Goal: Information Seeking & Learning: Understand process/instructions

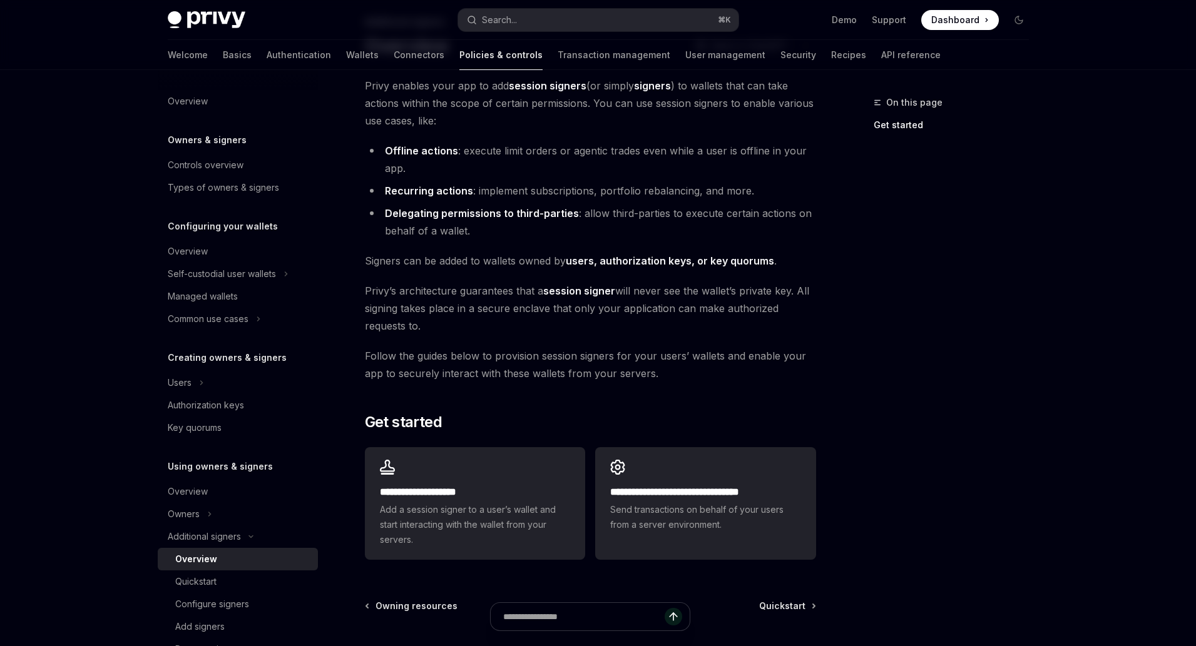
scroll to position [201, 0]
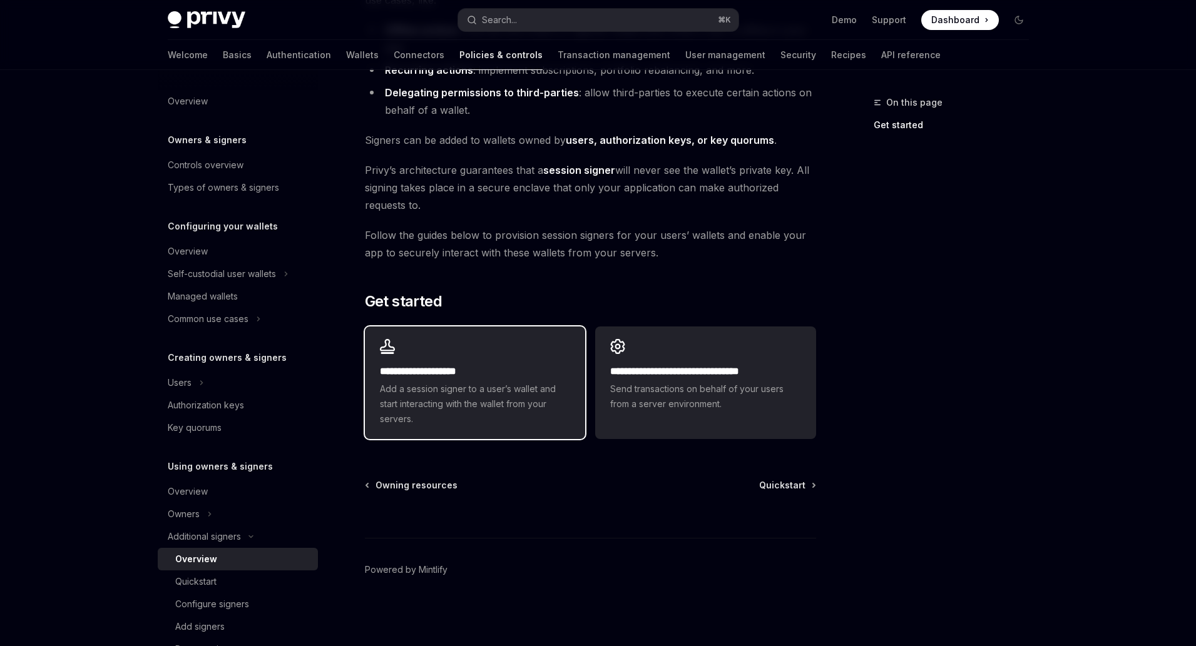
click at [531, 389] on span "Add a session signer to a user’s wallet and start interacting with the wallet f…" at bounding box center [475, 404] width 190 height 45
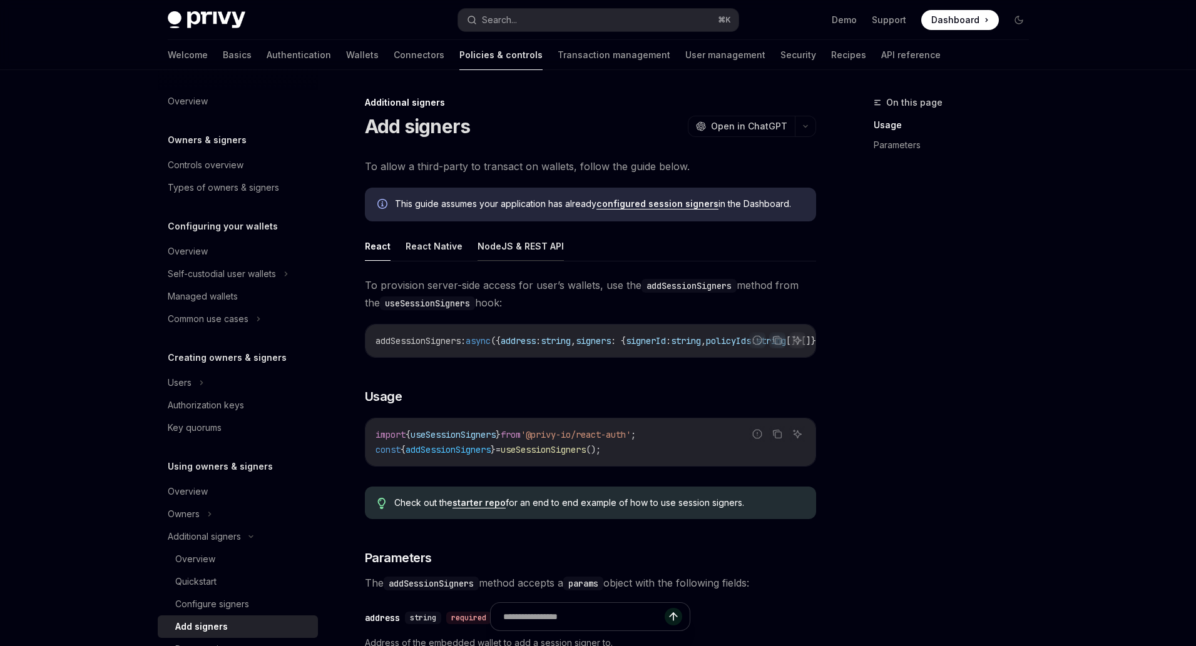
click at [499, 251] on button "NodeJS & REST API" at bounding box center [520, 245] width 86 height 29
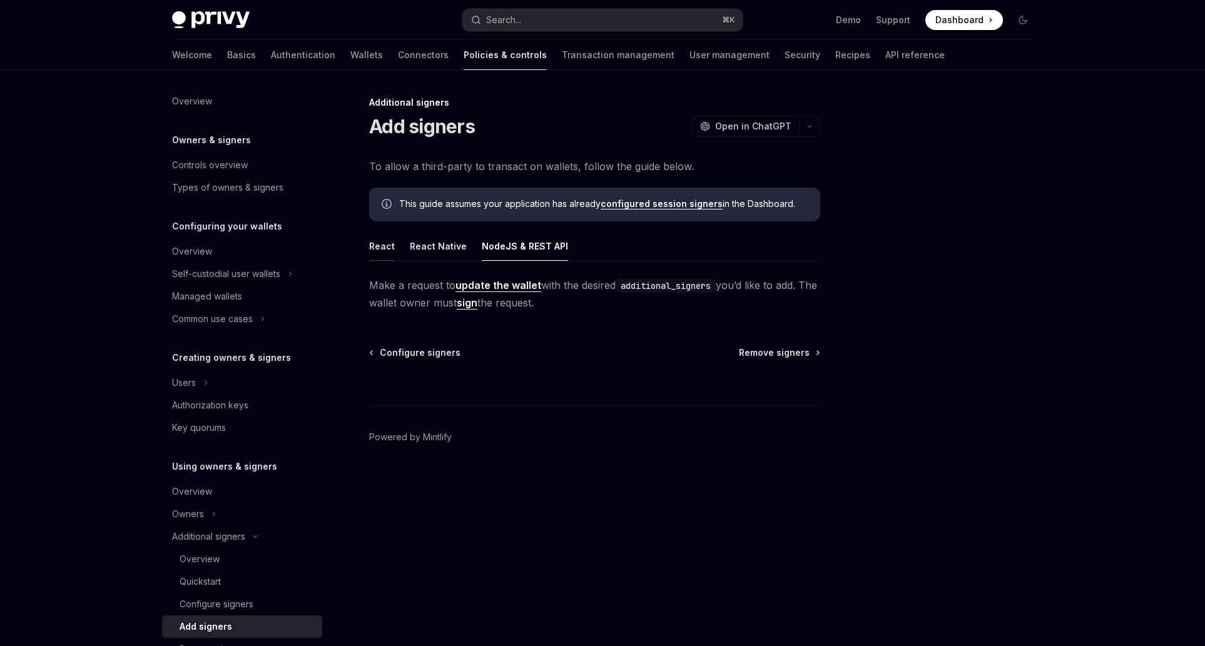
click at [377, 247] on button "React" at bounding box center [382, 245] width 26 height 29
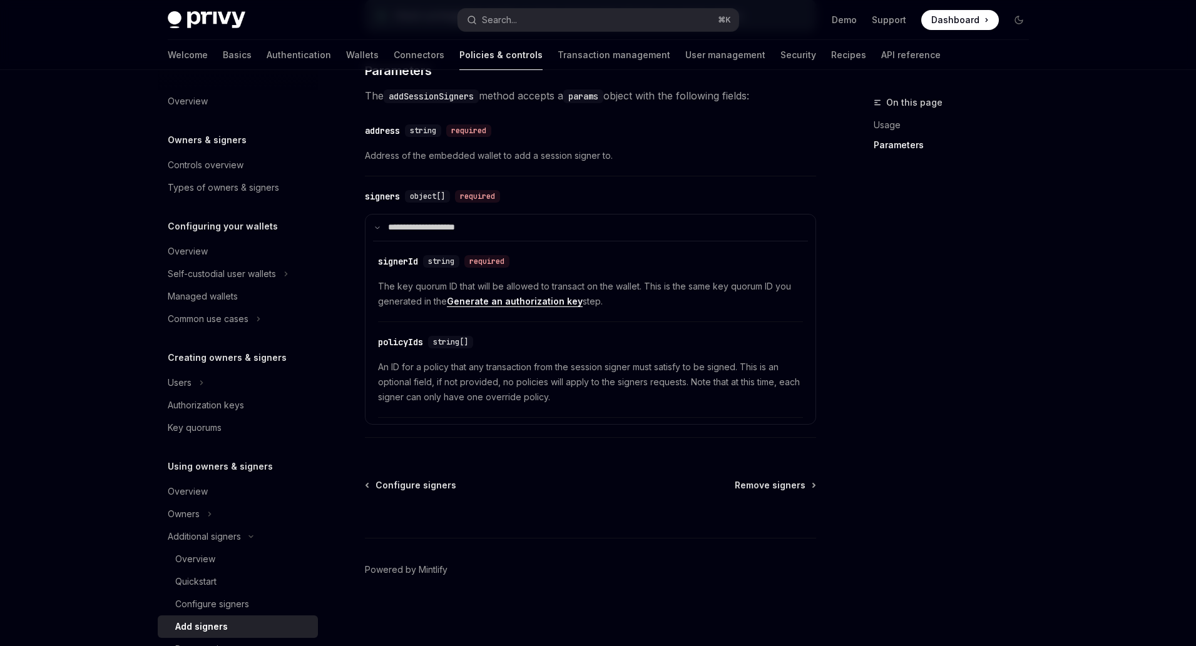
scroll to position [96, 0]
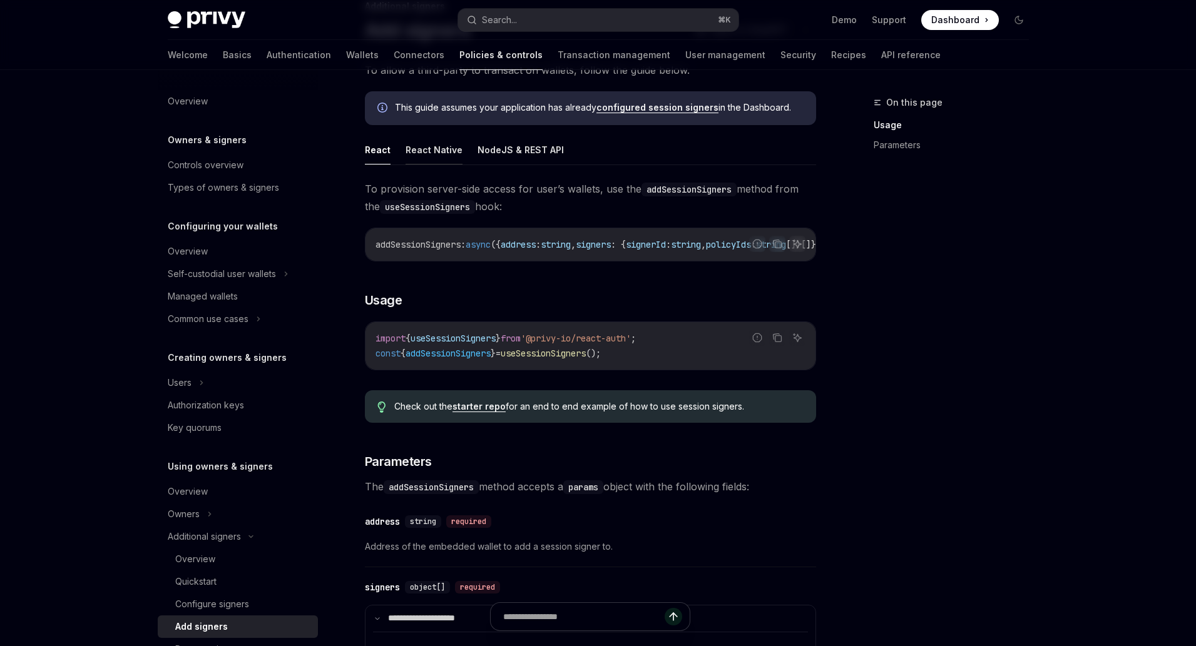
click at [445, 144] on button "React Native" at bounding box center [433, 149] width 57 height 29
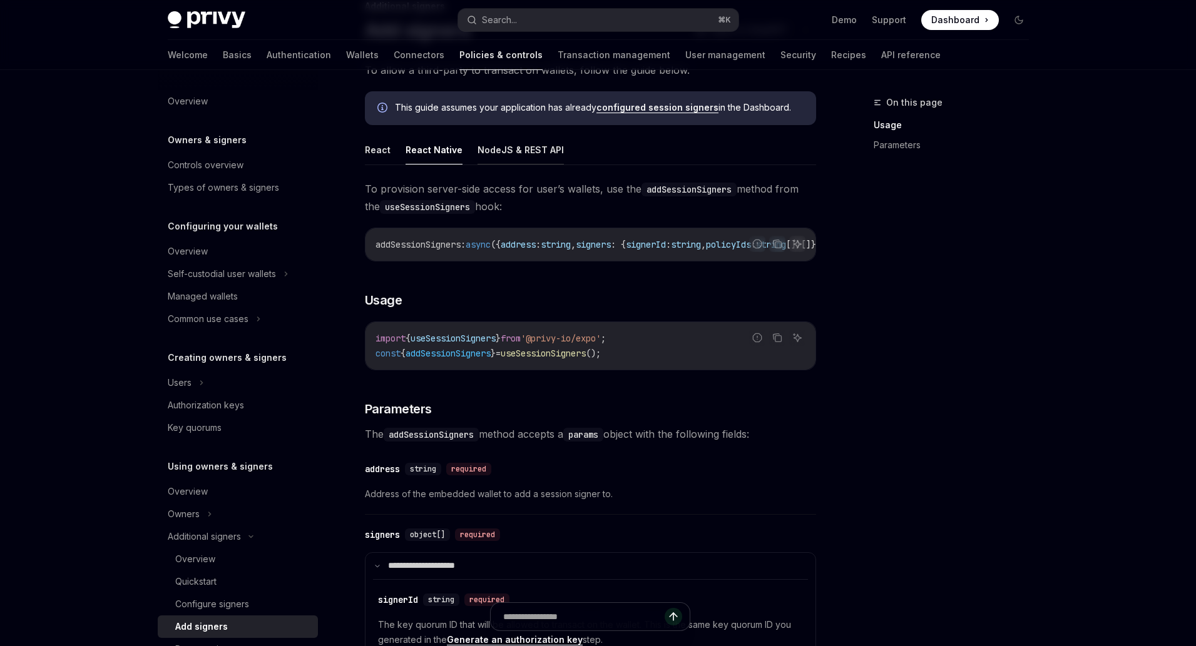
click at [502, 150] on button "NodeJS & REST API" at bounding box center [520, 149] width 86 height 29
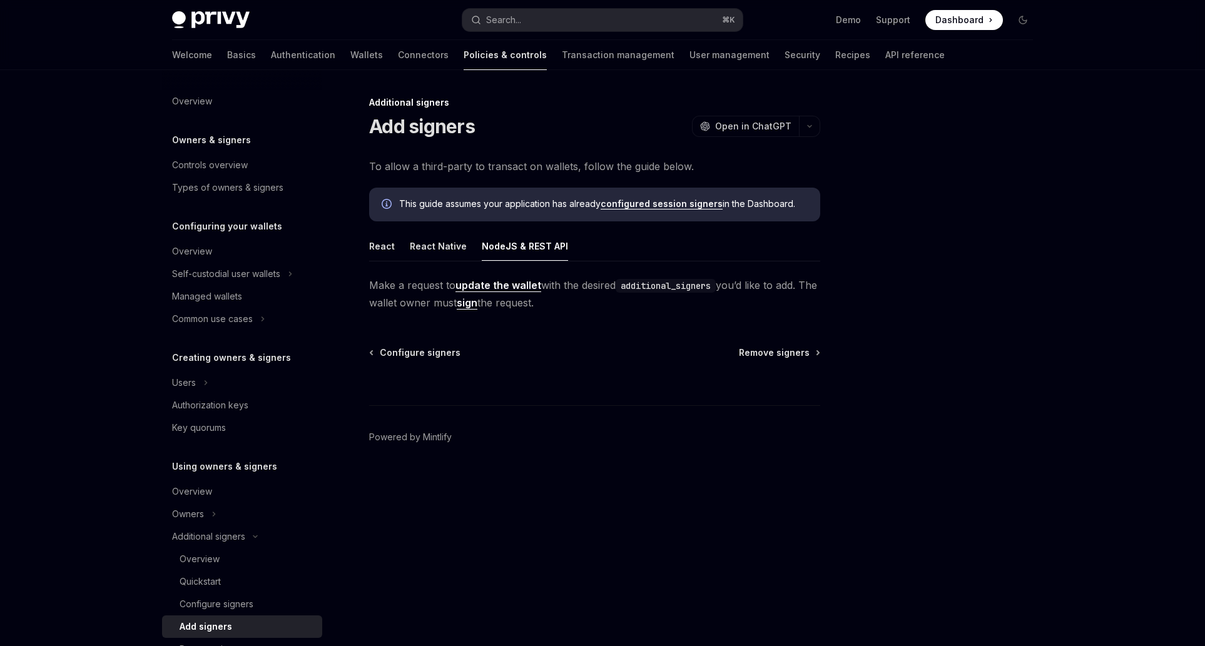
click at [492, 288] on link "update the wallet" at bounding box center [498, 285] width 86 height 13
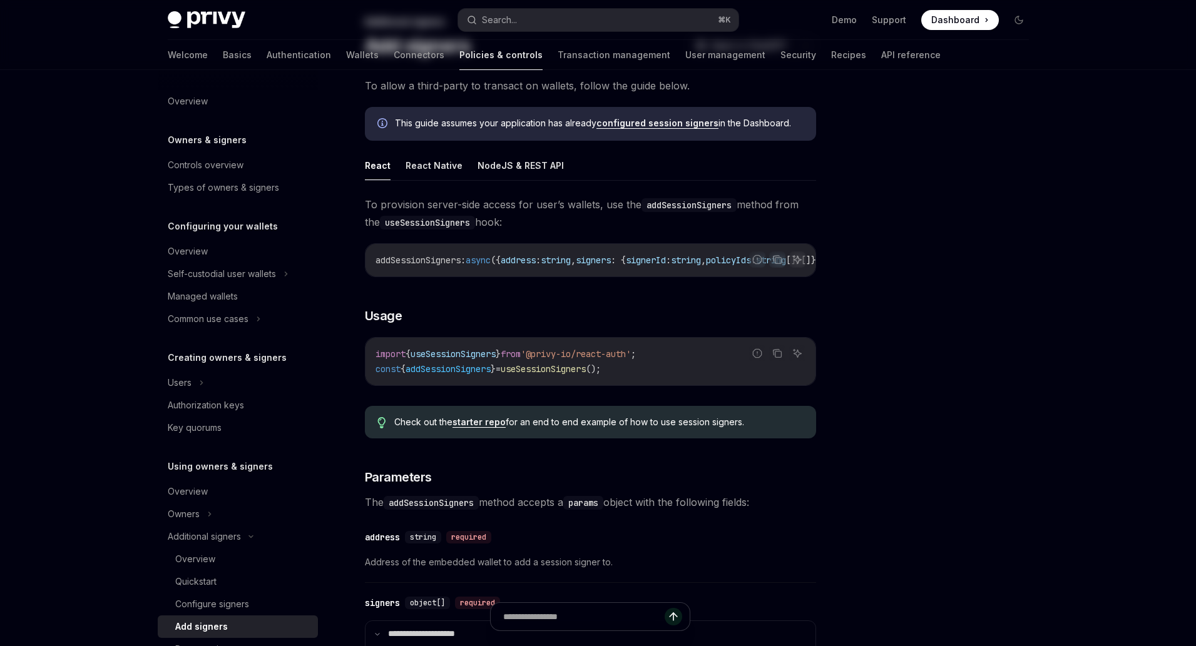
scroll to position [96, 0]
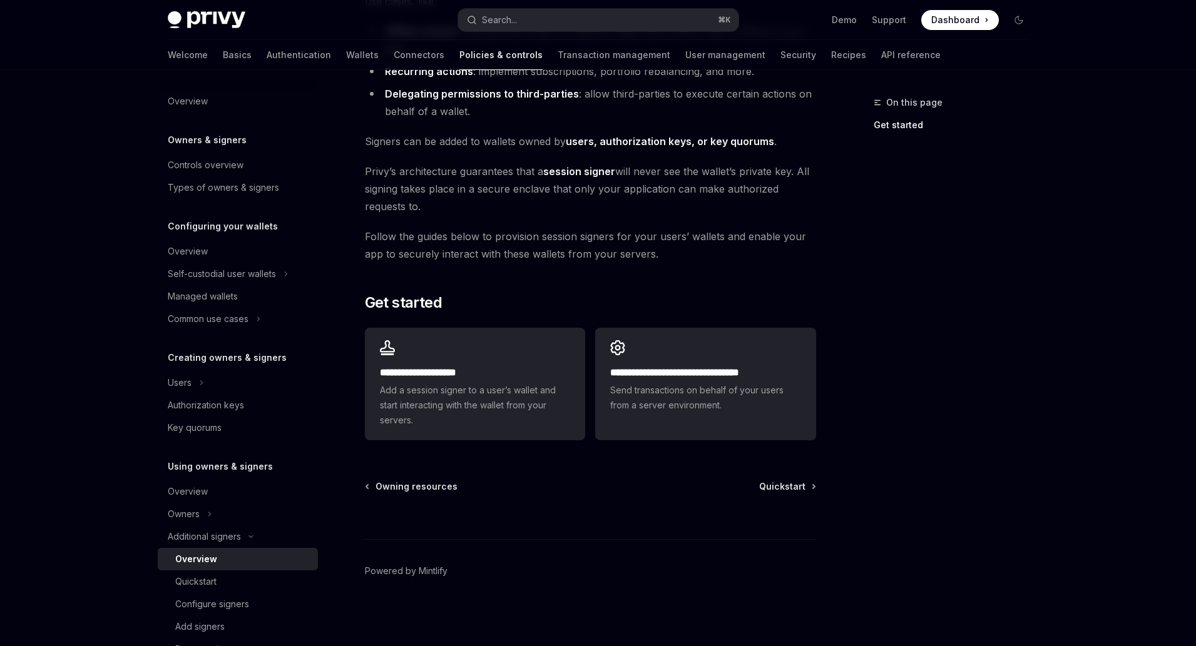
scroll to position [201, 0]
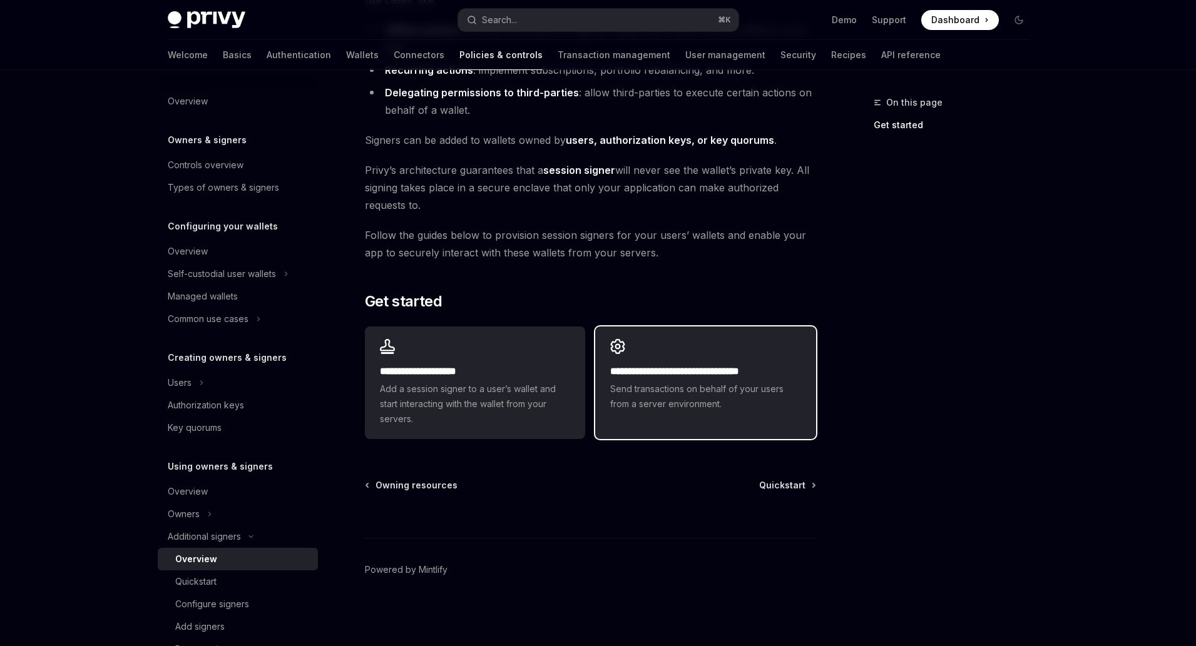
click at [663, 346] on div "**********" at bounding box center [705, 376] width 220 height 98
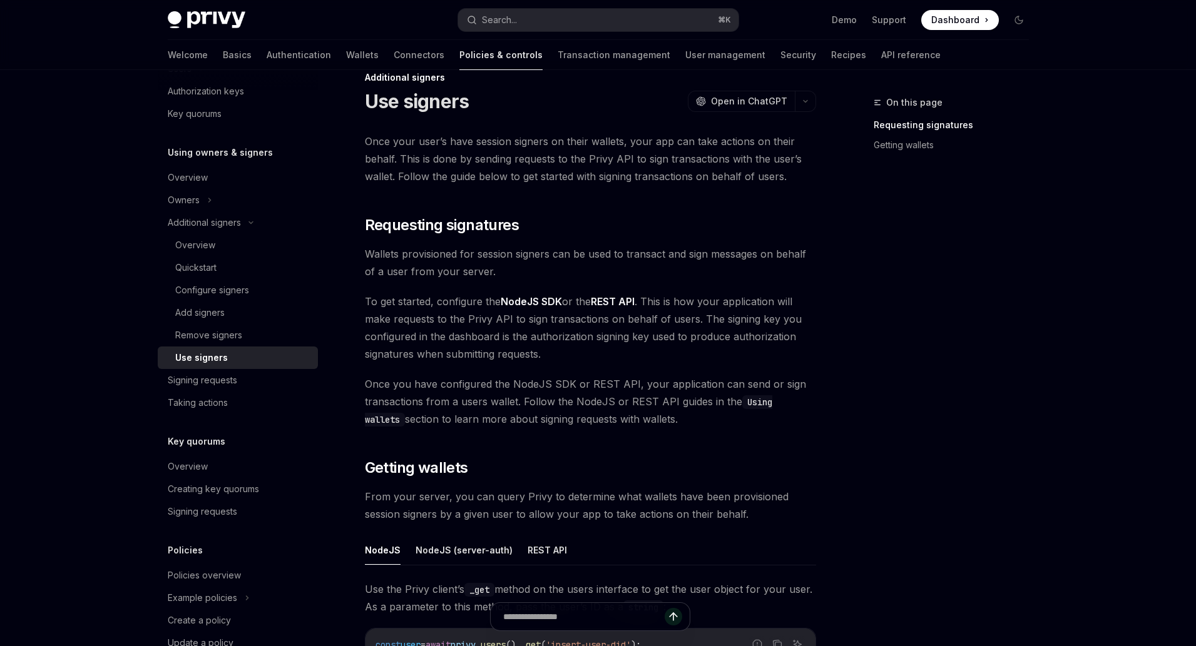
scroll to position [450, 0]
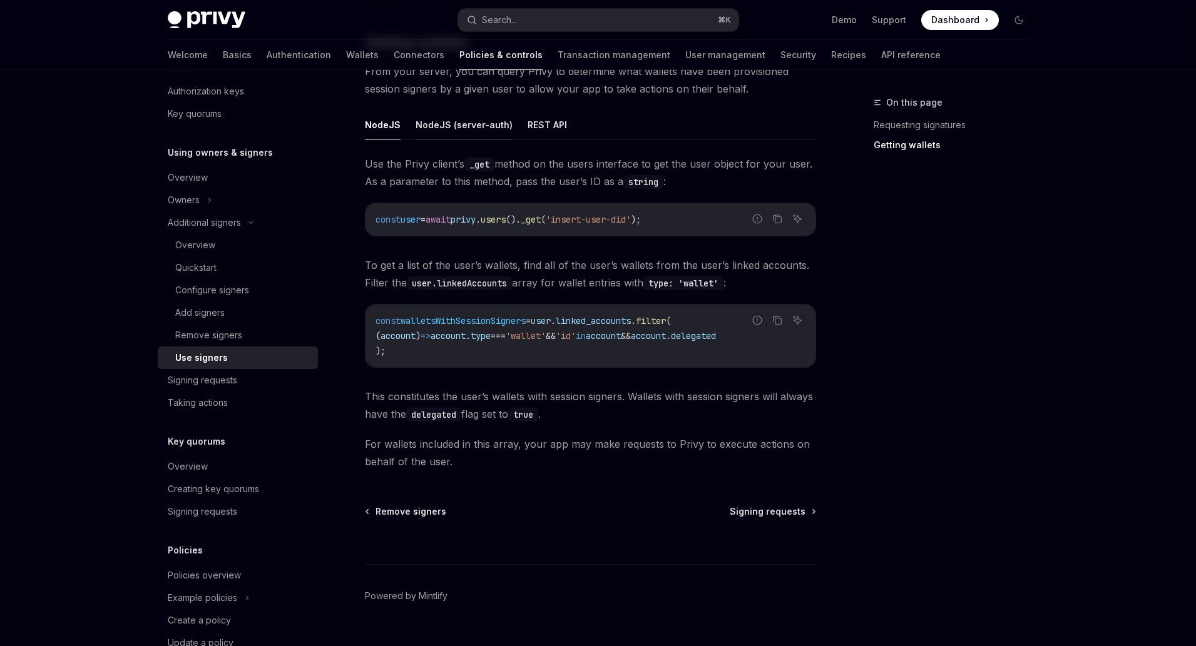
click at [454, 121] on button "NodeJS (server-auth)" at bounding box center [463, 124] width 97 height 29
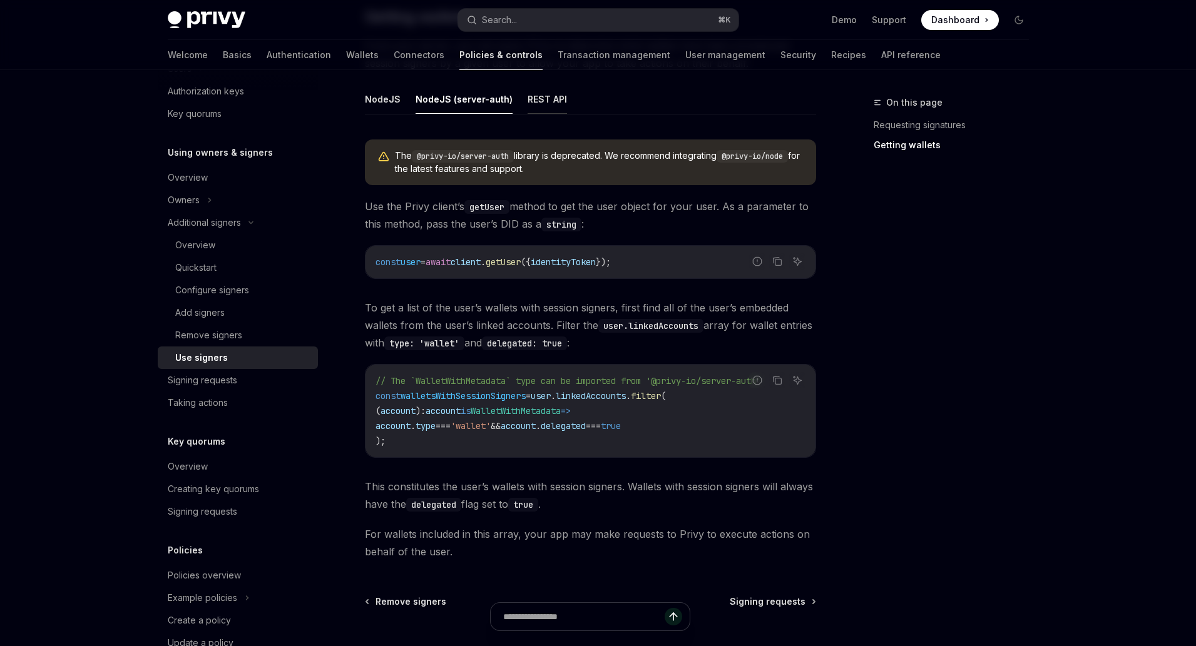
click at [527, 99] on button "REST API" at bounding box center [546, 98] width 39 height 29
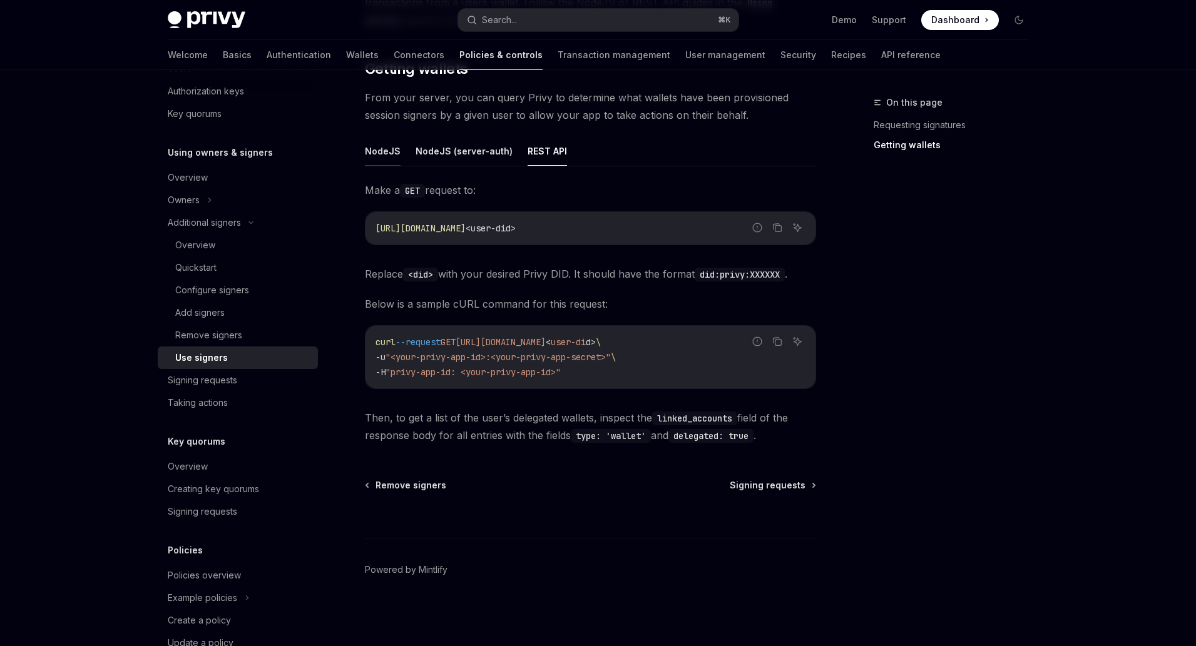
click at [383, 154] on button "NodeJS" at bounding box center [383, 150] width 36 height 29
type textarea "*"
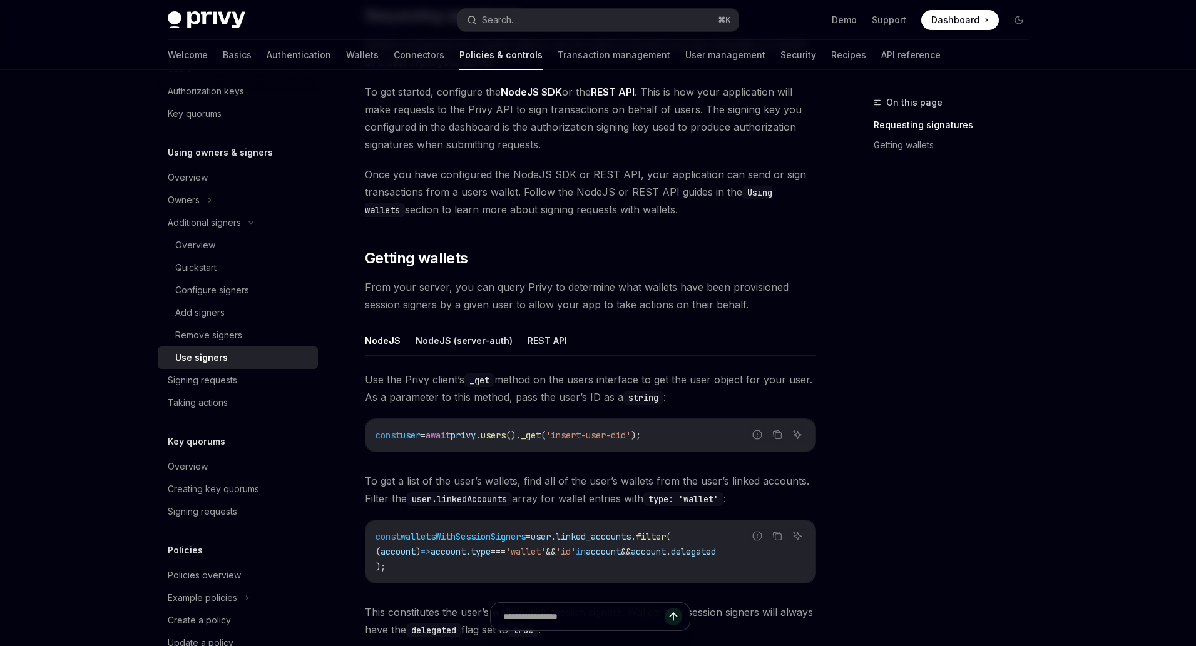
scroll to position [216, 0]
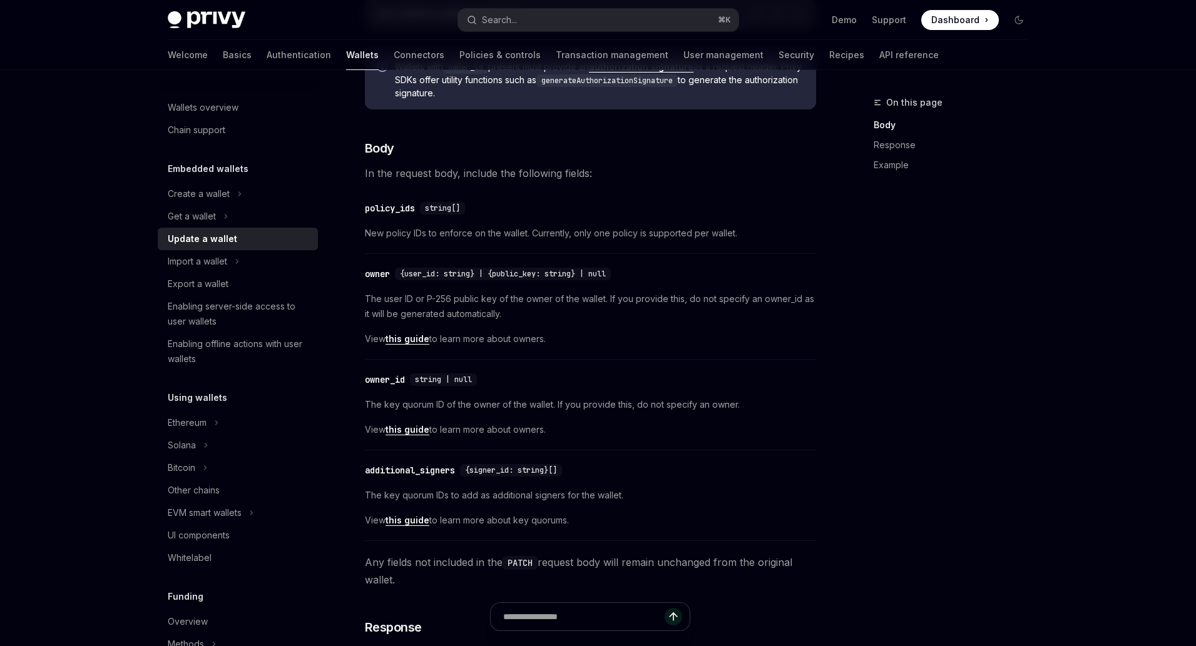
scroll to position [343, 0]
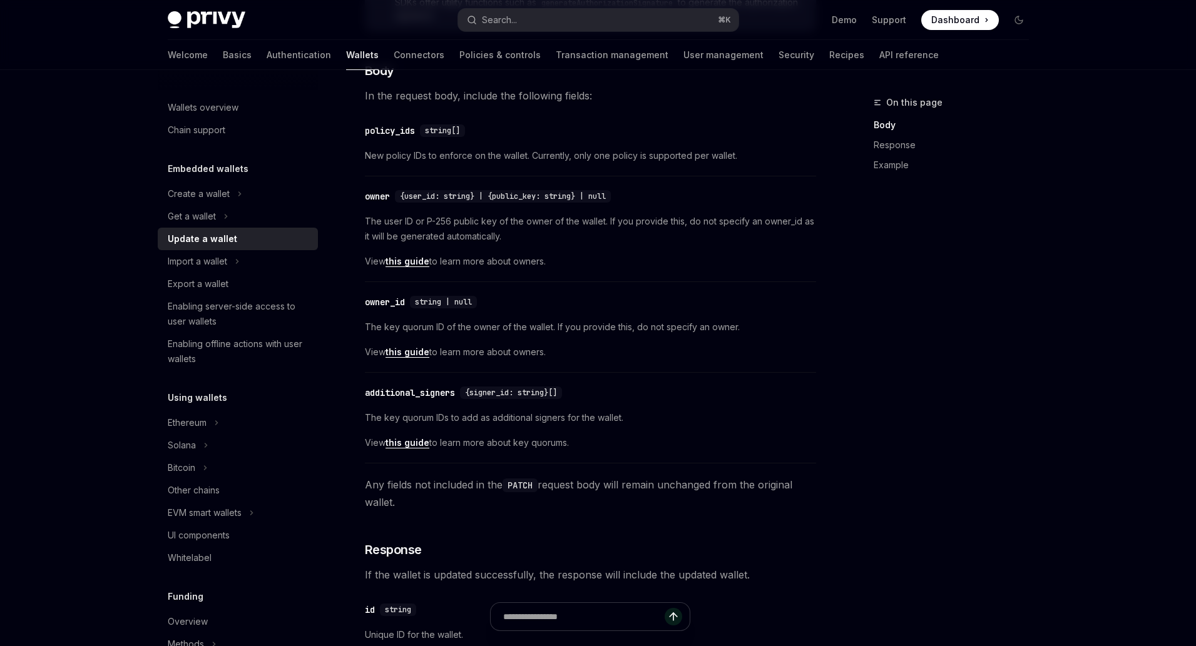
click at [410, 445] on link "this guide" at bounding box center [407, 442] width 44 height 11
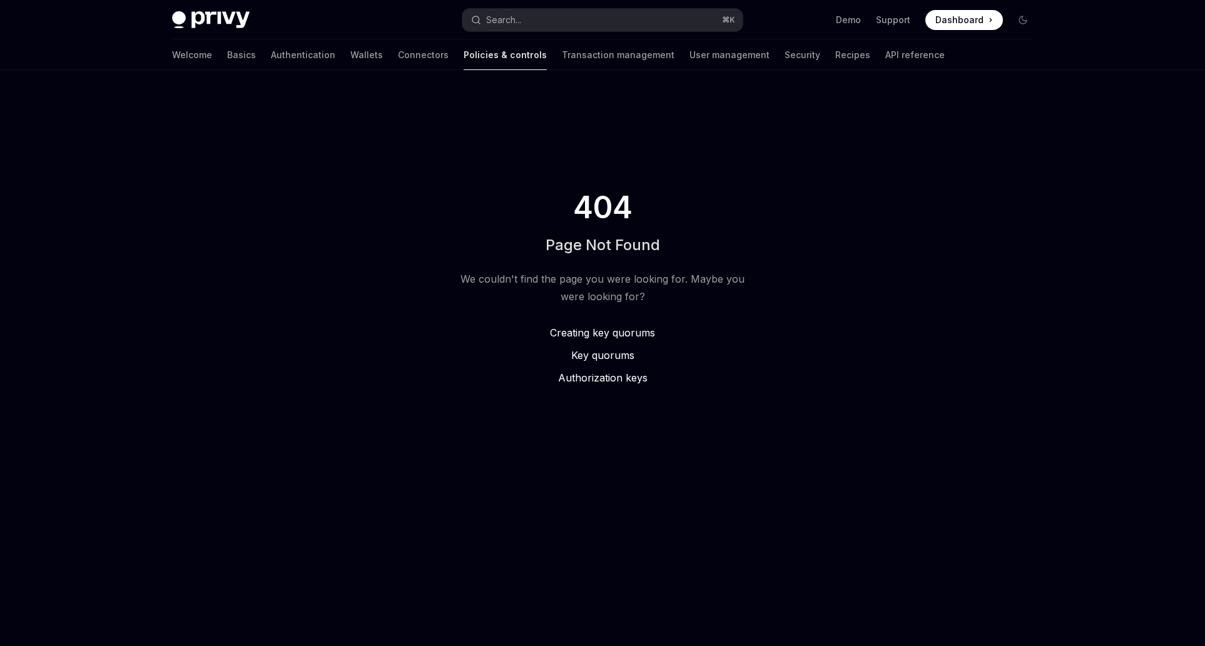
type textarea "*"
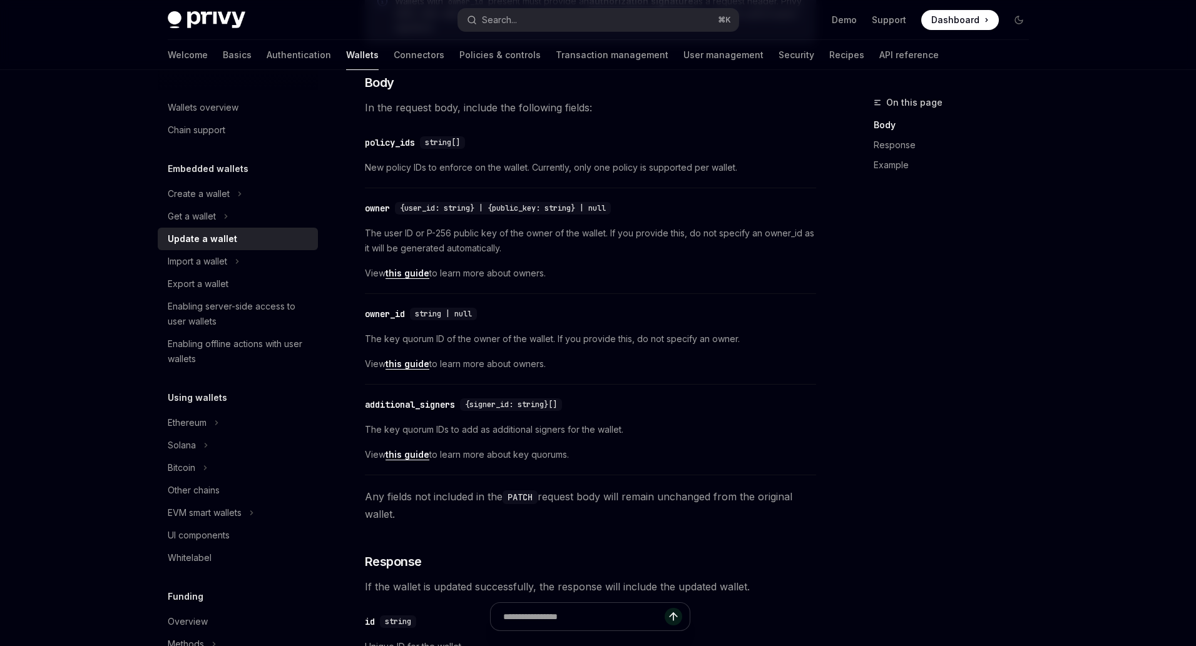
scroll to position [343, 0]
